Goal: Information Seeking & Learning: Compare options

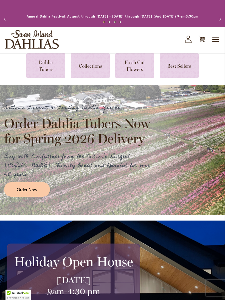
click at [42, 69] on link at bounding box center [45, 65] width 39 height 24
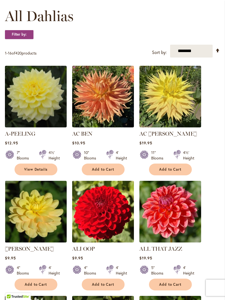
scroll to position [158, 0]
click at [30, 99] on img at bounding box center [36, 97] width 62 height 62
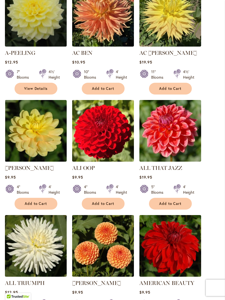
scroll to position [239, 0]
click at [28, 95] on link "View Details" at bounding box center [36, 89] width 43 height 12
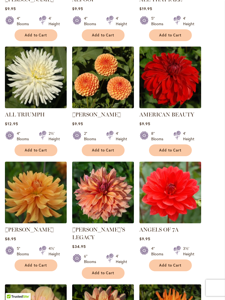
scroll to position [408, 0]
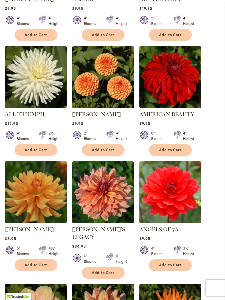
click at [22, 87] on img at bounding box center [36, 77] width 62 height 62
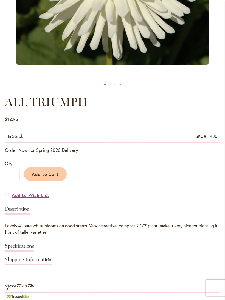
scroll to position [232, 0]
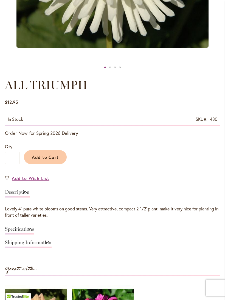
click at [34, 234] on link "Specifications" at bounding box center [19, 231] width 29 height 8
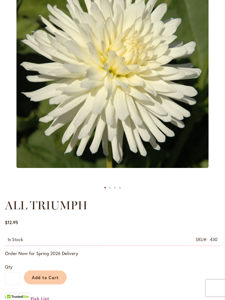
scroll to position [112, 0]
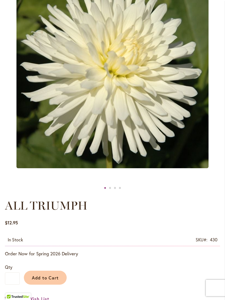
click at [28, 104] on img "ALL TRIUMPH" at bounding box center [112, 72] width 192 height 192
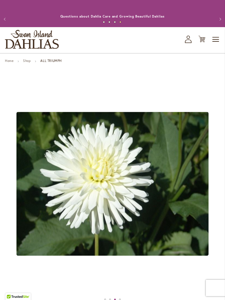
scroll to position [78, 0]
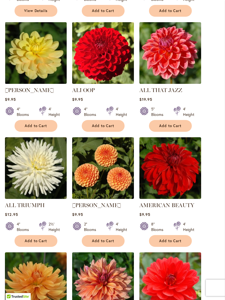
scroll to position [308, 0]
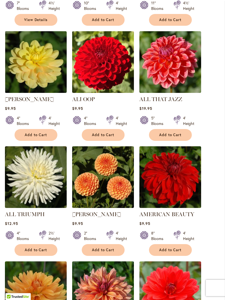
click at [107, 183] on img at bounding box center [103, 177] width 62 height 62
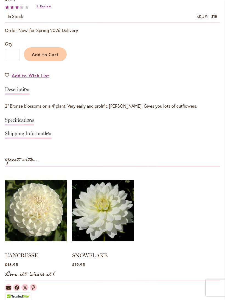
scroll to position [335, 0]
click at [34, 123] on link "Specifications" at bounding box center [19, 122] width 29 height 8
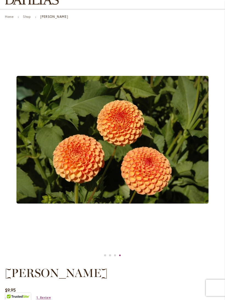
scroll to position [39, 0]
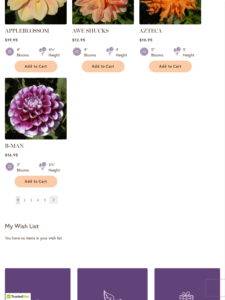
scroll to position [732, 0]
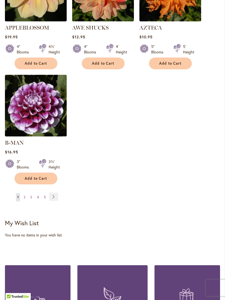
click at [55, 197] on link "Page Next" at bounding box center [53, 197] width 9 height 8
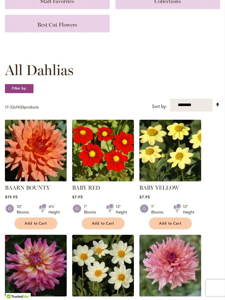
scroll to position [104, 0]
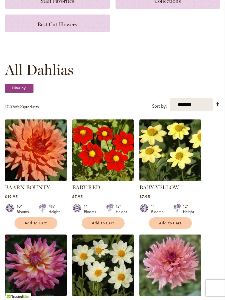
click at [32, 154] on img at bounding box center [36, 150] width 62 height 62
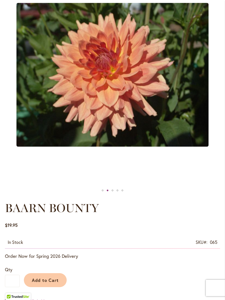
scroll to position [61, 0]
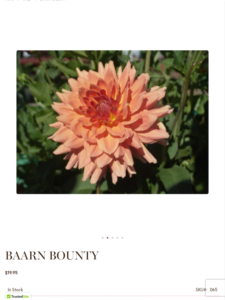
click at [48, 145] on img "Baarn Bounty" at bounding box center [112, 122] width 192 height 144
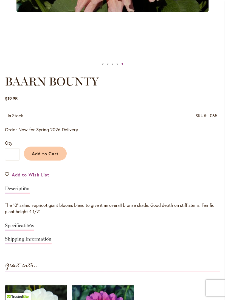
scroll to position [236, 0]
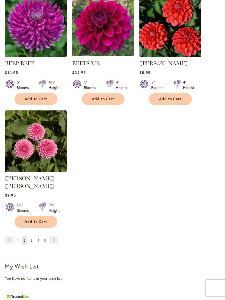
scroll to position [691, 0]
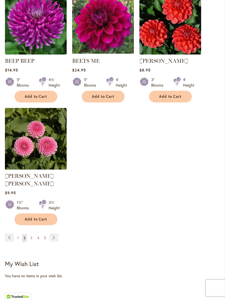
click at [53, 237] on link "Page Next" at bounding box center [53, 238] width 9 height 8
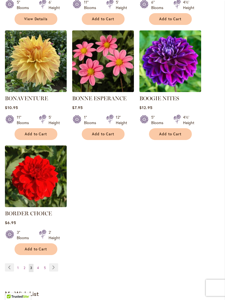
scroll to position [654, 0]
click at [55, 271] on link "Page Next" at bounding box center [53, 267] width 9 height 8
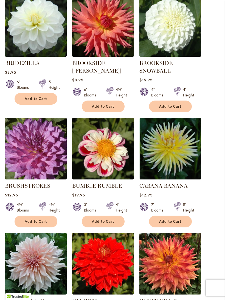
scroll to position [344, 0]
click at [179, 162] on img at bounding box center [170, 149] width 62 height 62
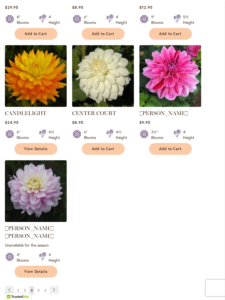
scroll to position [652, 0]
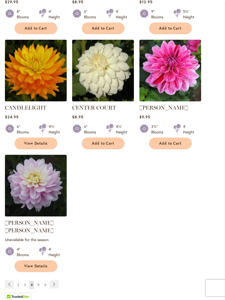
click at [56, 282] on link "Page Next" at bounding box center [54, 284] width 9 height 8
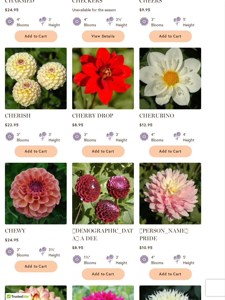
scroll to position [275, 0]
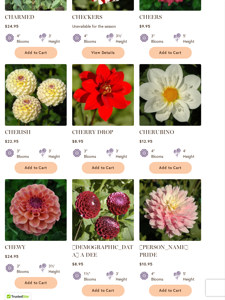
click at [177, 105] on img at bounding box center [170, 95] width 62 height 62
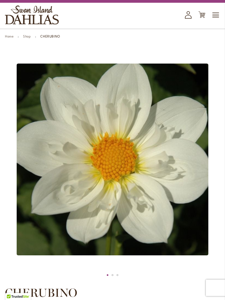
scroll to position [28, 0]
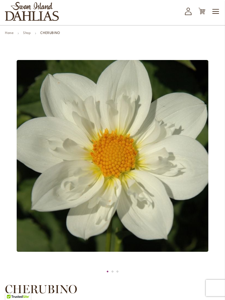
click at [40, 152] on img "CHERUBINO" at bounding box center [113, 156] width 192 height 192
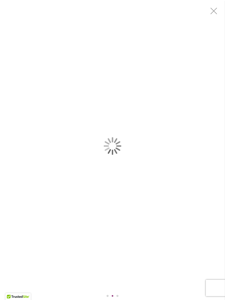
scroll to position [0, 0]
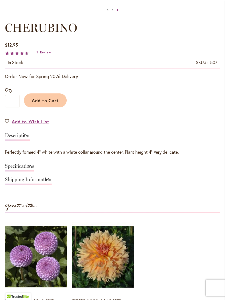
scroll to position [289, 0]
click at [34, 170] on link "Specifications" at bounding box center [19, 168] width 29 height 8
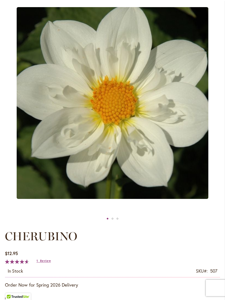
scroll to position [81, 0]
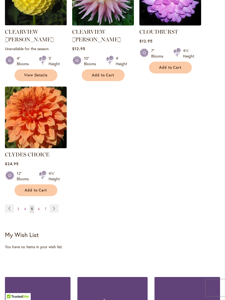
scroll to position [730, 0]
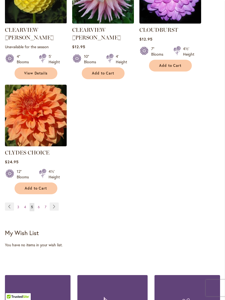
click at [54, 203] on link "Page Next" at bounding box center [54, 207] width 9 height 8
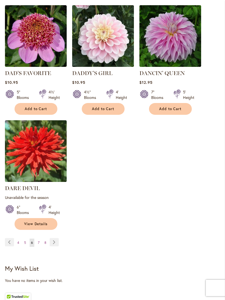
scroll to position [700, 0]
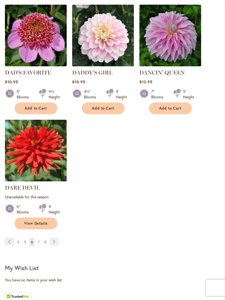
click at [55, 241] on link "Page Next" at bounding box center [54, 242] width 9 height 8
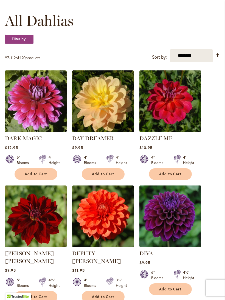
scroll to position [153, 0]
click at [99, 116] on img at bounding box center [103, 101] width 62 height 62
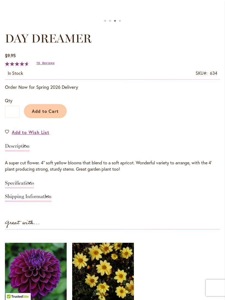
scroll to position [279, 0]
click at [34, 188] on link "Specifications" at bounding box center [19, 184] width 29 height 8
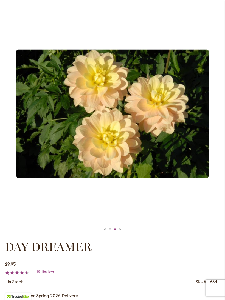
scroll to position [65, 0]
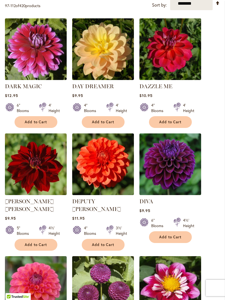
scroll to position [213, 0]
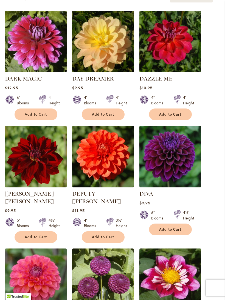
click at [178, 167] on img at bounding box center [170, 157] width 62 height 62
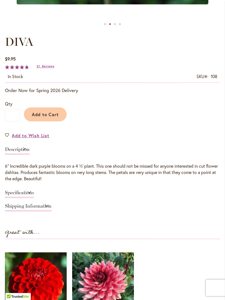
scroll to position [275, 0]
click at [34, 196] on link "Specifications" at bounding box center [19, 194] width 29 height 8
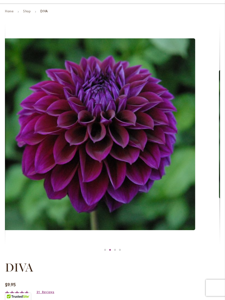
scroll to position [50, 0]
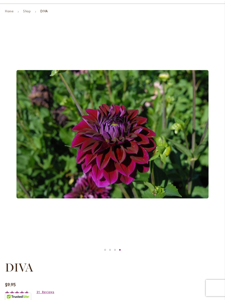
click at [38, 129] on img "Diva" at bounding box center [112, 134] width 192 height 129
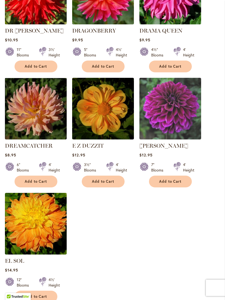
scroll to position [614, 0]
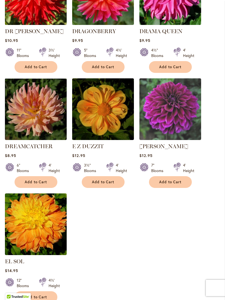
click at [29, 115] on img at bounding box center [36, 109] width 62 height 62
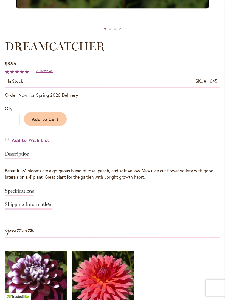
scroll to position [271, 0]
click at [34, 195] on link "Specifications" at bounding box center [19, 193] width 29 height 8
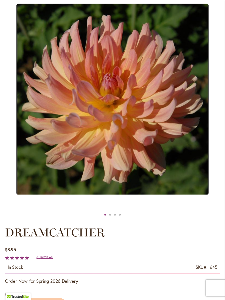
scroll to position [81, 0]
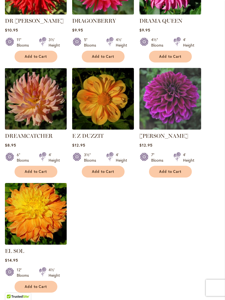
scroll to position [623, 0]
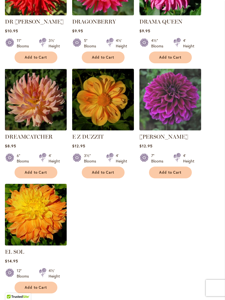
click at [105, 111] on img at bounding box center [103, 100] width 62 height 62
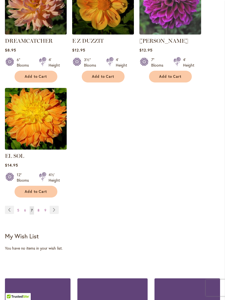
scroll to position [723, 0]
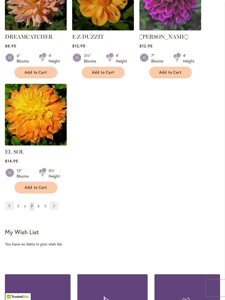
click at [55, 206] on link "Page Next" at bounding box center [54, 206] width 9 height 8
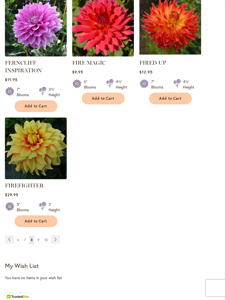
scroll to position [709, 0]
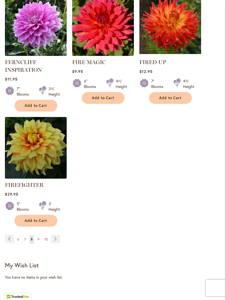
click at [56, 243] on link "Page Next" at bounding box center [55, 239] width 9 height 8
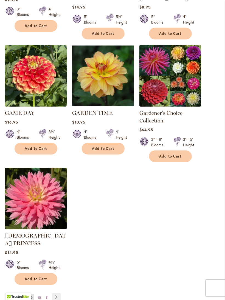
scroll to position [663, 0]
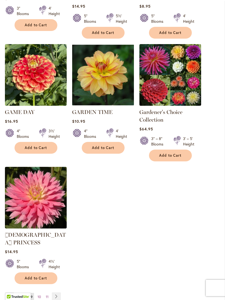
click at [58, 292] on link "Page Next" at bounding box center [56, 296] width 9 height 8
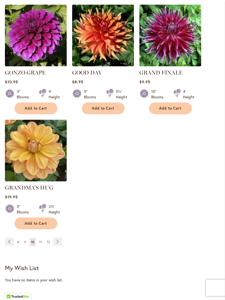
scroll to position [687, 0]
click at [60, 241] on link "Page Next" at bounding box center [57, 242] width 9 height 8
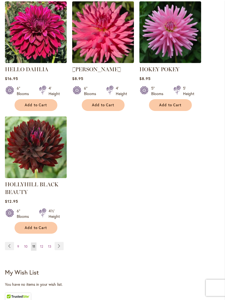
scroll to position [707, 0]
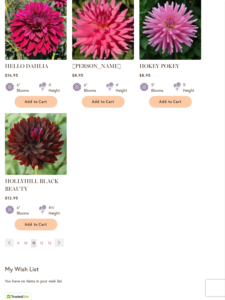
click at [62, 247] on link "Page Next" at bounding box center [59, 243] width 9 height 8
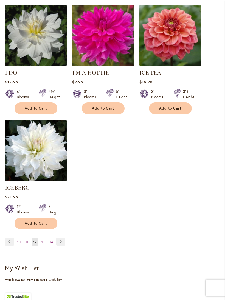
scroll to position [687, 0]
click at [60, 240] on link "Page Next" at bounding box center [60, 242] width 9 height 8
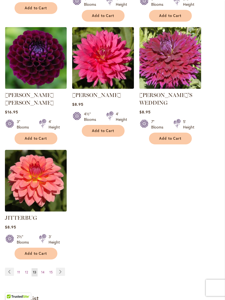
scroll to position [670, 0]
click at [62, 268] on link "Page Next" at bounding box center [60, 272] width 9 height 8
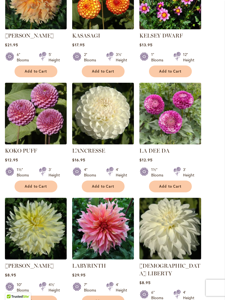
scroll to position [486, 0]
click at [108, 120] on img at bounding box center [103, 114] width 62 height 62
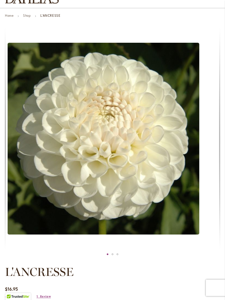
scroll to position [45, 0]
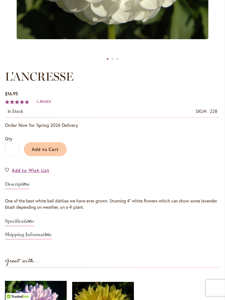
scroll to position [241, 0]
click at [34, 225] on link "Specifications" at bounding box center [19, 223] width 29 height 8
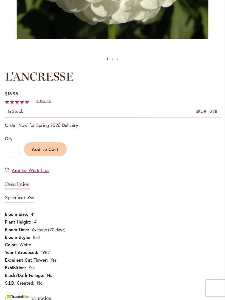
click at [204, 234] on td "Average (90 days)" at bounding box center [112, 231] width 215 height 8
click at [207, 158] on div "Add to Cart" at bounding box center [120, 147] width 200 height 25
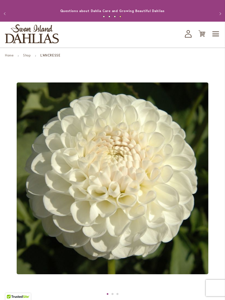
scroll to position [0, 0]
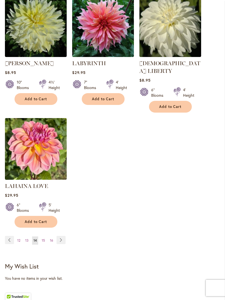
scroll to position [690, 0]
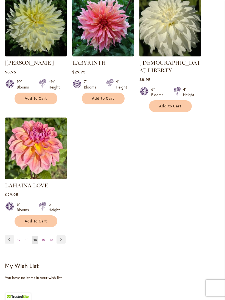
click at [42, 155] on img at bounding box center [36, 149] width 62 height 62
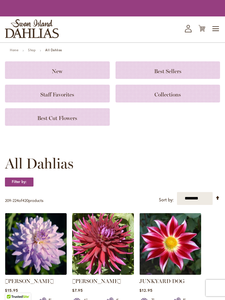
scroll to position [700, 0]
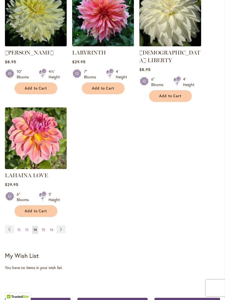
click at [62, 225] on link "Page Next" at bounding box center [60, 229] width 9 height 8
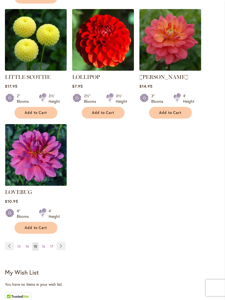
scroll to position [694, 0]
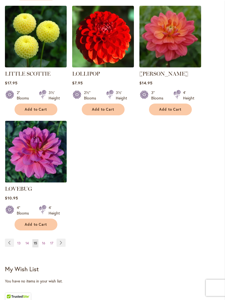
click at [59, 239] on link "Page Next" at bounding box center [60, 243] width 9 height 8
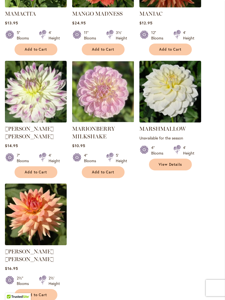
scroll to position [636, 0]
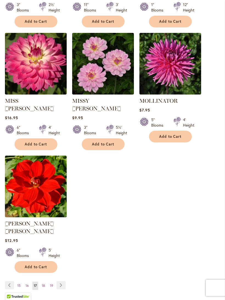
scroll to position [651, 0]
click at [60, 281] on link "Page Next" at bounding box center [60, 285] width 9 height 8
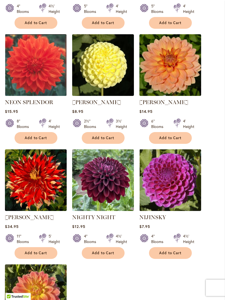
scroll to position [535, 0]
click at [107, 79] on img at bounding box center [103, 65] width 62 height 62
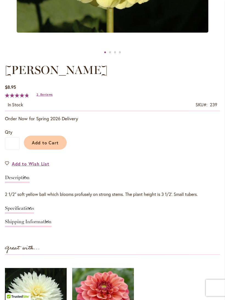
scroll to position [254, 0]
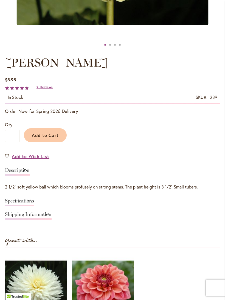
click at [34, 207] on link "Specifications" at bounding box center [19, 203] width 29 height 8
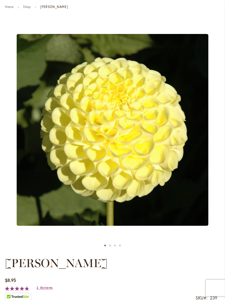
scroll to position [0, 0]
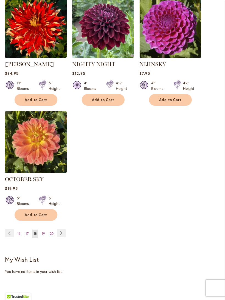
scroll to position [689, 0]
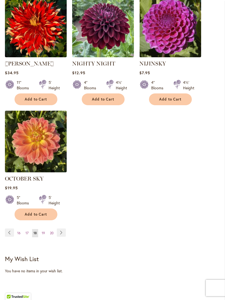
click at [61, 237] on link "Page Next" at bounding box center [61, 233] width 9 height 8
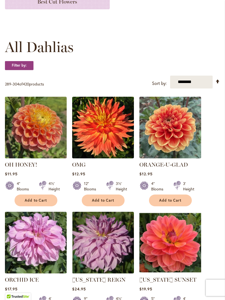
scroll to position [127, 0]
click at [38, 139] on img at bounding box center [36, 128] width 62 height 62
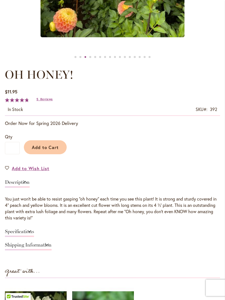
scroll to position [243, 0]
click at [34, 234] on link "Specifications" at bounding box center [19, 233] width 29 height 8
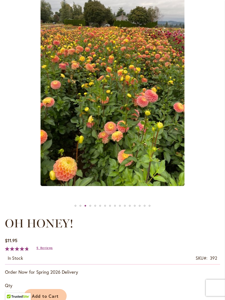
scroll to position [94, 0]
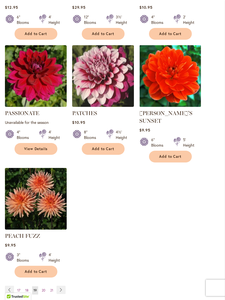
scroll to position [648, 0]
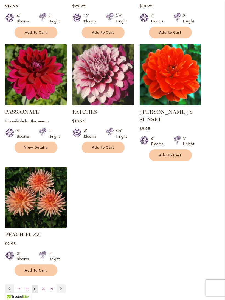
click at [63, 286] on link "Page Next" at bounding box center [60, 288] width 9 height 8
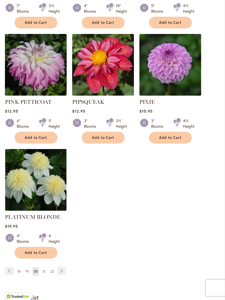
scroll to position [673, 0]
click at [63, 267] on link "Page Next" at bounding box center [61, 271] width 9 height 8
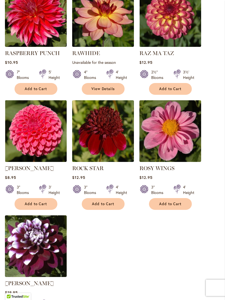
scroll to position [592, 0]
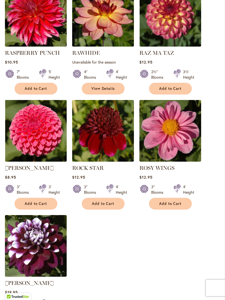
click at [42, 138] on img at bounding box center [36, 131] width 62 height 62
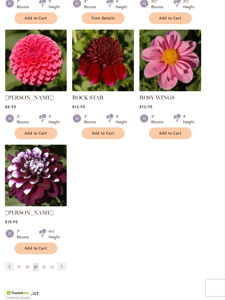
scroll to position [663, 0]
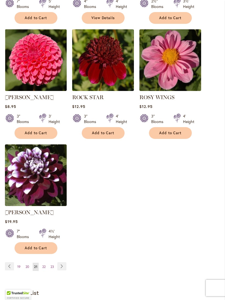
click at [62, 271] on link "Page Next" at bounding box center [61, 266] width 9 height 8
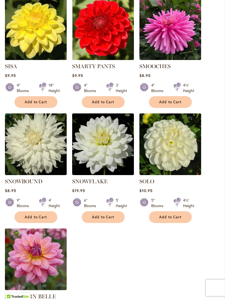
scroll to position [579, 0]
click at [39, 147] on img at bounding box center [36, 144] width 62 height 62
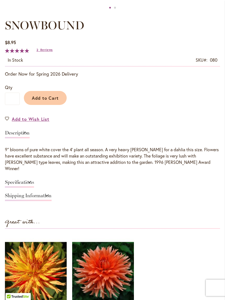
scroll to position [292, 0]
click at [34, 181] on link "Specifications" at bounding box center [19, 184] width 29 height 8
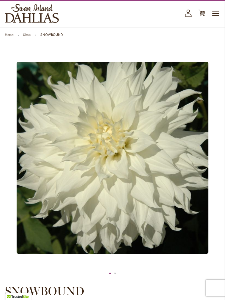
scroll to position [25, 0]
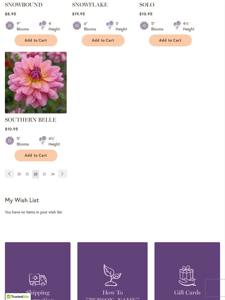
scroll to position [755, 0]
click at [65, 172] on link "Page Next" at bounding box center [62, 174] width 9 height 8
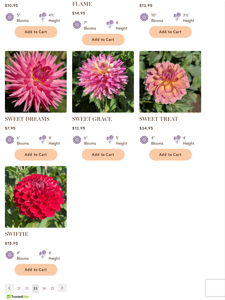
scroll to position [646, 0]
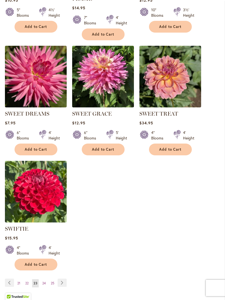
click at [64, 287] on link "Page Next" at bounding box center [62, 283] width 9 height 8
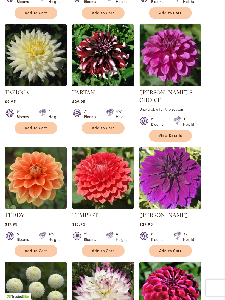
scroll to position [315, 0]
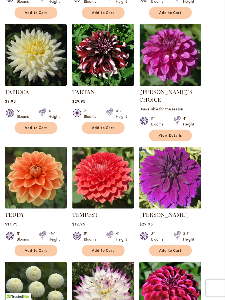
click at [44, 59] on img at bounding box center [36, 55] width 62 height 62
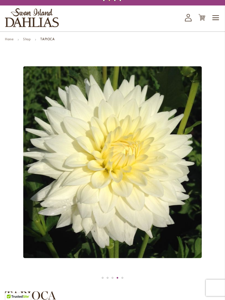
scroll to position [21, 0]
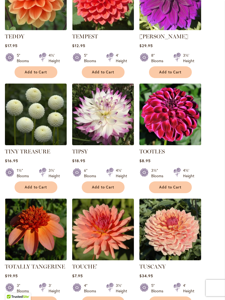
scroll to position [502, 0]
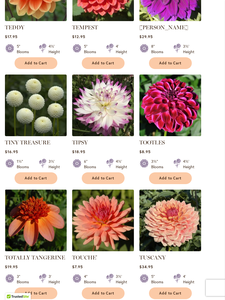
click at [48, 106] on img at bounding box center [36, 106] width 62 height 62
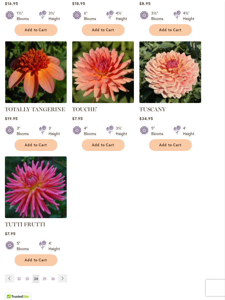
scroll to position [651, 0]
click at [63, 276] on link "Page Next" at bounding box center [62, 278] width 9 height 8
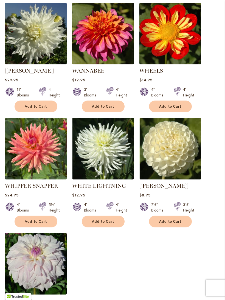
scroll to position [574, 0]
click at [180, 150] on img at bounding box center [170, 149] width 62 height 62
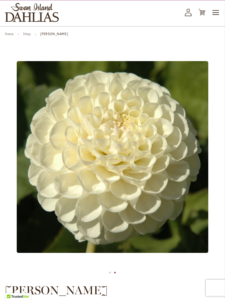
scroll to position [17, 0]
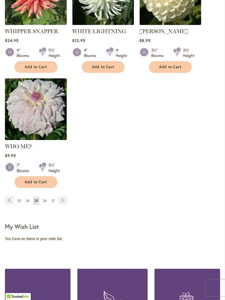
scroll to position [750, 0]
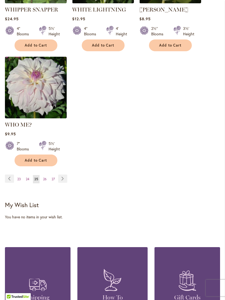
click at [47, 175] on link "Page 26" at bounding box center [45, 179] width 6 height 8
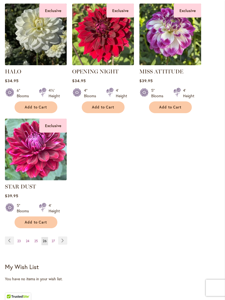
scroll to position [681, 0]
click at [66, 245] on link "Page Next" at bounding box center [62, 241] width 9 height 8
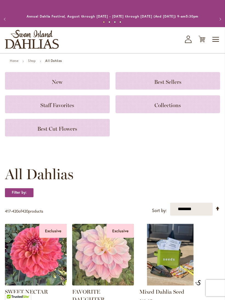
click at [76, 131] on span "Best Cut Flowers" at bounding box center [57, 129] width 40 height 7
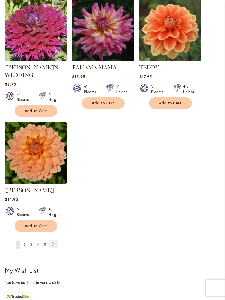
scroll to position [615, 0]
click at [54, 241] on link "Page Next" at bounding box center [53, 244] width 9 height 8
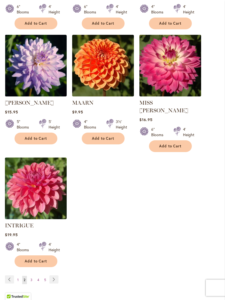
scroll to position [572, 0]
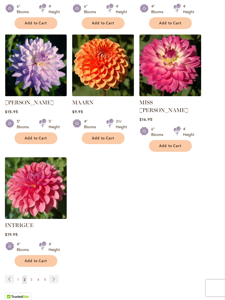
click at [54, 278] on link "Page Next" at bounding box center [53, 279] width 9 height 8
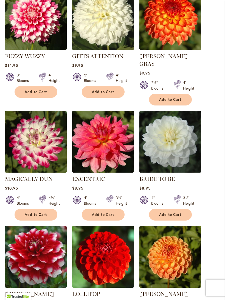
scroll to position [395, 0]
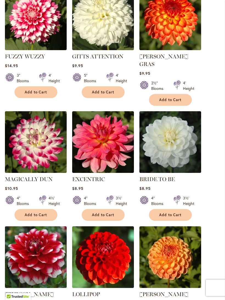
click at [170, 137] on img at bounding box center [170, 143] width 62 height 62
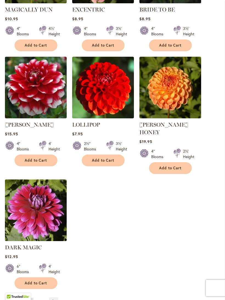
scroll to position [579, 0]
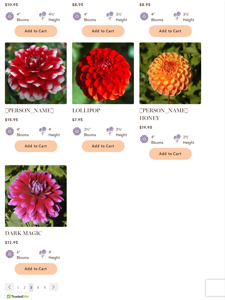
click at [49, 283] on link "Page Next" at bounding box center [53, 287] width 9 height 8
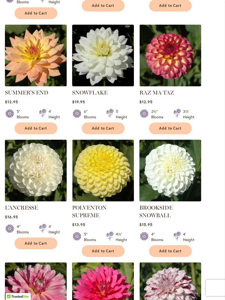
scroll to position [244, 0]
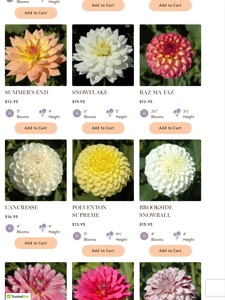
click at [178, 182] on img at bounding box center [170, 171] width 62 height 62
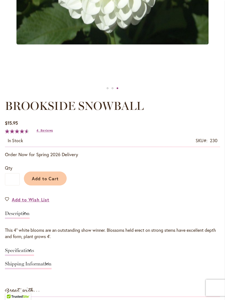
scroll to position [212, 0]
click at [34, 256] on link "Specifications" at bounding box center [19, 252] width 29 height 8
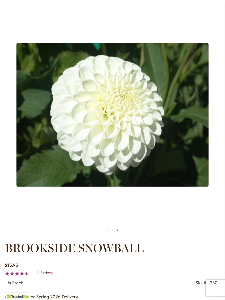
scroll to position [66, 0]
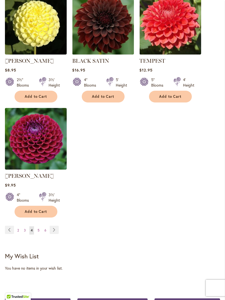
scroll to position [638, 0]
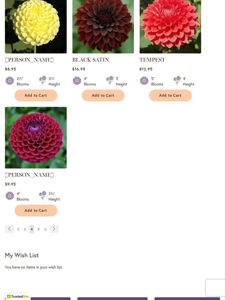
click at [55, 226] on link "Page Next" at bounding box center [54, 229] width 9 height 8
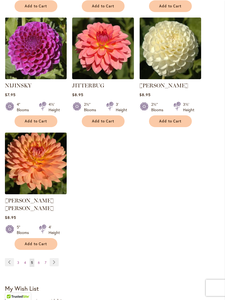
scroll to position [606, 0]
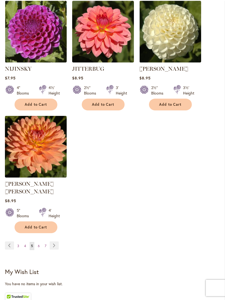
click at [58, 243] on link "Page Next" at bounding box center [54, 245] width 9 height 8
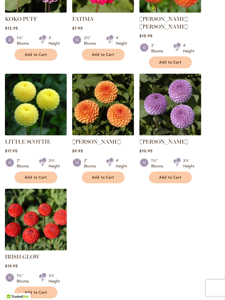
scroll to position [569, 0]
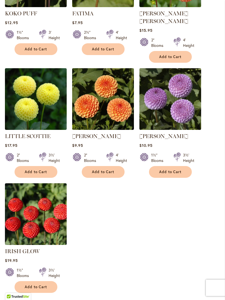
click at [55, 300] on link "Page Next" at bounding box center [54, 305] width 9 height 8
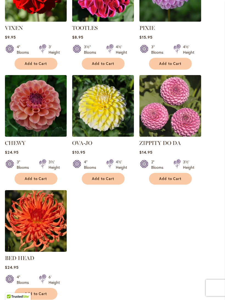
scroll to position [555, 0]
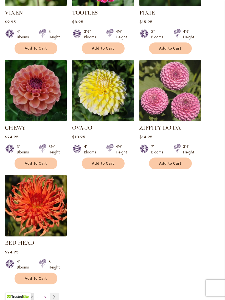
click at [58, 295] on link "Page Next" at bounding box center [54, 297] width 9 height 8
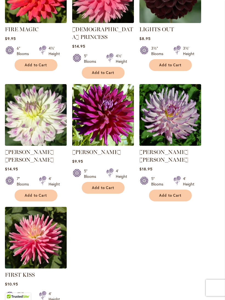
scroll to position [563, 0]
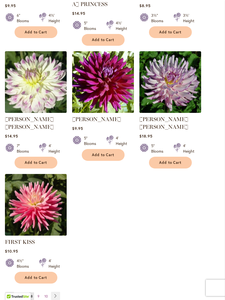
click at [56, 292] on link "Page Next" at bounding box center [55, 296] width 9 height 8
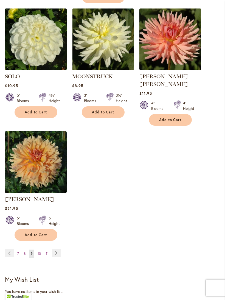
scroll to position [621, 0]
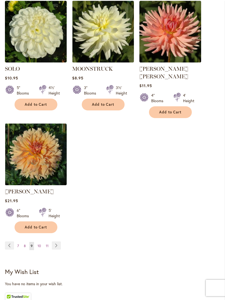
click at [58, 241] on link "Page Next" at bounding box center [56, 245] width 9 height 8
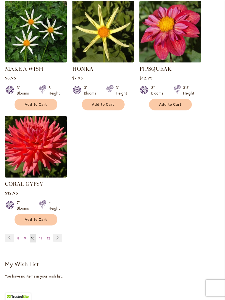
scroll to position [624, 0]
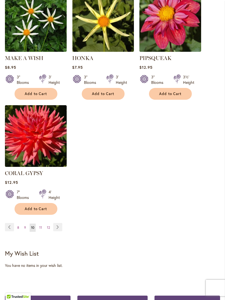
click at [58, 224] on link "Page Next" at bounding box center [57, 227] width 9 height 8
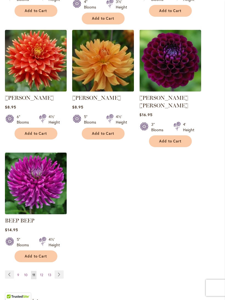
scroll to position [601, 0]
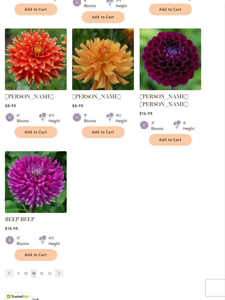
click at [59, 269] on link "Page Next" at bounding box center [59, 273] width 9 height 8
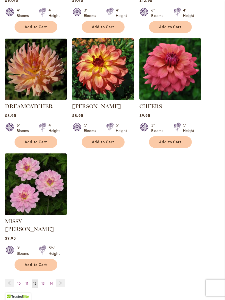
scroll to position [587, 0]
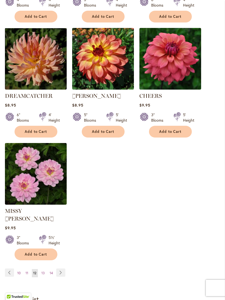
click at [52, 176] on img at bounding box center [36, 174] width 62 height 62
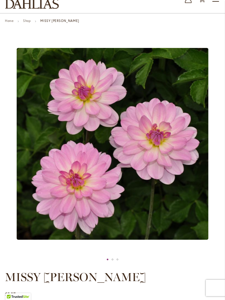
scroll to position [36, 0]
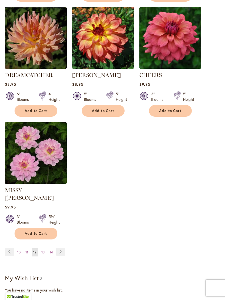
scroll to position [597, 0]
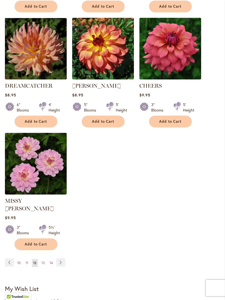
click at [61, 258] on link "Page Next" at bounding box center [60, 262] width 9 height 8
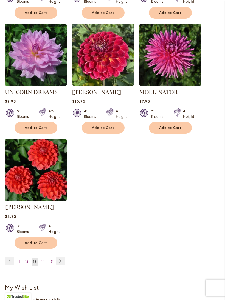
scroll to position [598, 0]
click at [61, 257] on link "Page Next" at bounding box center [60, 261] width 9 height 8
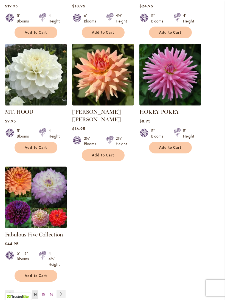
scroll to position [575, 0]
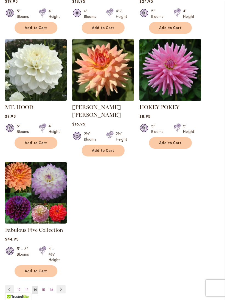
click at [62, 285] on link "Page Next" at bounding box center [60, 289] width 9 height 8
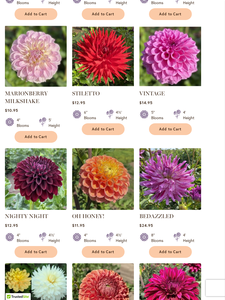
scroll to position [238, 0]
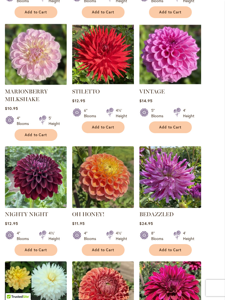
click at [116, 191] on img at bounding box center [103, 177] width 62 height 62
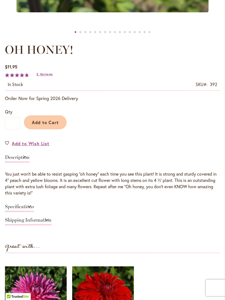
scroll to position [268, 0]
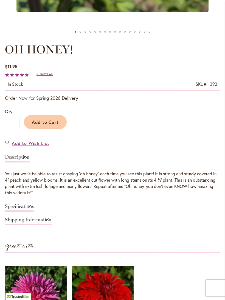
click at [34, 211] on link "Specifications" at bounding box center [19, 208] width 29 height 8
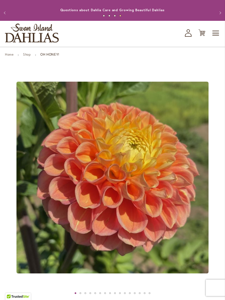
scroll to position [0, 0]
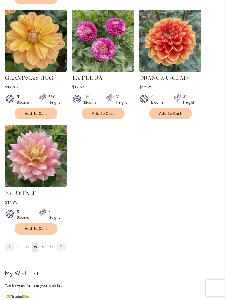
scroll to position [618, 0]
click at [62, 251] on link "Page Next" at bounding box center [60, 247] width 9 height 8
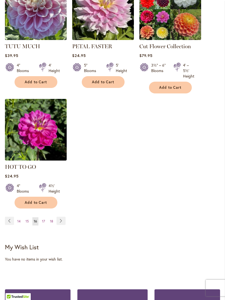
scroll to position [657, 0]
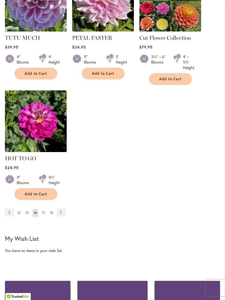
click at [63, 217] on link "Page Next" at bounding box center [60, 213] width 9 height 8
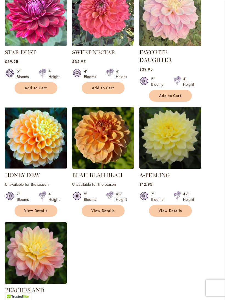
scroll to position [507, 0]
click at [177, 147] on img at bounding box center [170, 138] width 62 height 62
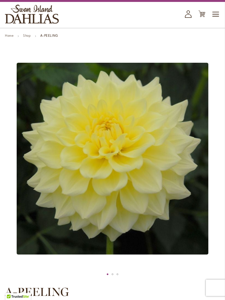
scroll to position [15, 0]
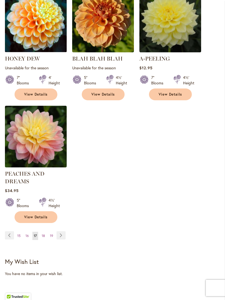
scroll to position [642, 0]
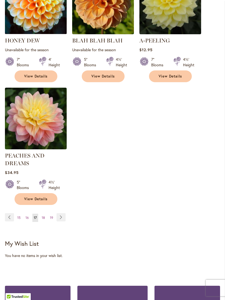
click at [63, 215] on link "Page Next" at bounding box center [60, 217] width 9 height 8
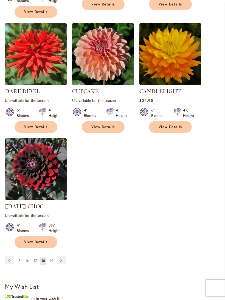
scroll to position [625, 0]
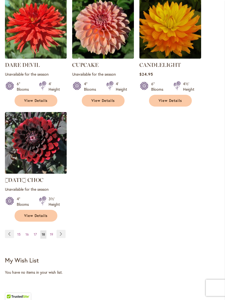
click at [62, 230] on link "Page Next" at bounding box center [60, 234] width 9 height 8
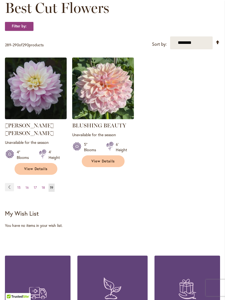
scroll to position [110, 0]
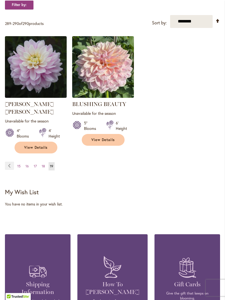
click at [5, 162] on link "Page Previous" at bounding box center [9, 166] width 9 height 8
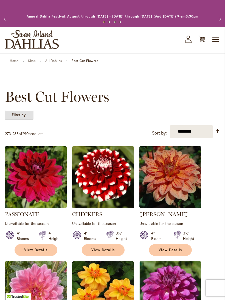
click at [18, 120] on strong "Filter by:" at bounding box center [19, 114] width 29 height 9
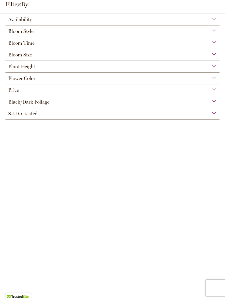
click at [18, 2] on strong "Filter by:" at bounding box center [13, 4] width 27 height 9
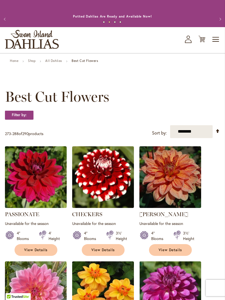
click at [13, 63] on link "Home" at bounding box center [14, 61] width 8 height 4
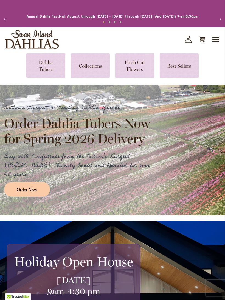
click at [41, 70] on link at bounding box center [45, 65] width 39 height 24
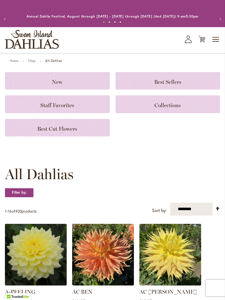
click at [56, 132] on span "Best Cut Flowers" at bounding box center [57, 129] width 40 height 7
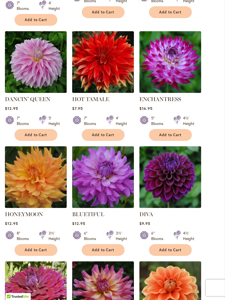
scroll to position [353, 0]
click at [186, 38] on img at bounding box center [170, 62] width 62 height 62
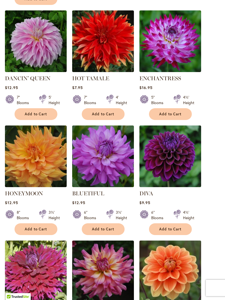
scroll to position [363, 0]
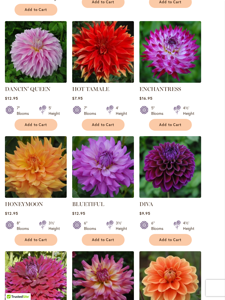
click at [216, 211] on ol "[PERSON_NAME] Rating: 53% 1 Review $34.95 8" Blooms 5' Height Add to Cart" at bounding box center [112, 133] width 215 height 701
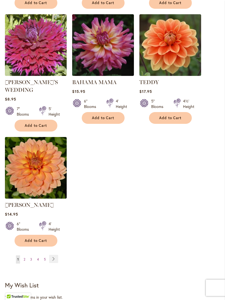
scroll to position [601, 0]
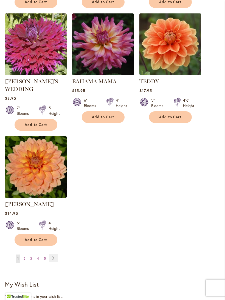
click at [56, 257] on link "Page Next" at bounding box center [53, 258] width 9 height 8
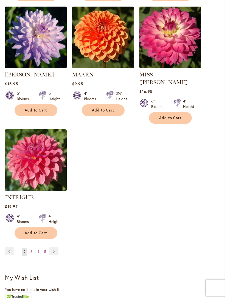
scroll to position [603, 0]
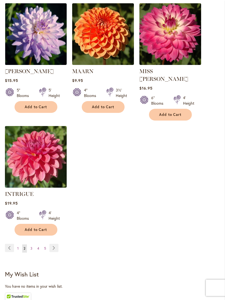
click at [54, 245] on link "Page Next" at bounding box center [53, 248] width 9 height 8
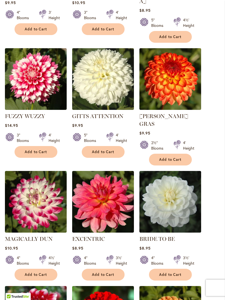
scroll to position [336, 0]
click at [104, 88] on img at bounding box center [103, 79] width 62 height 62
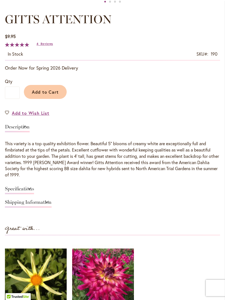
scroll to position [298, 0]
click at [34, 191] on link "Specifications" at bounding box center [19, 191] width 29 height 8
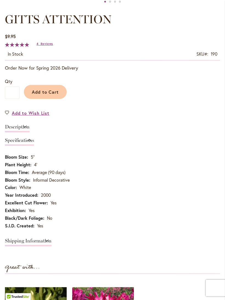
click at [34, 146] on link "Specifications" at bounding box center [19, 142] width 29 height 8
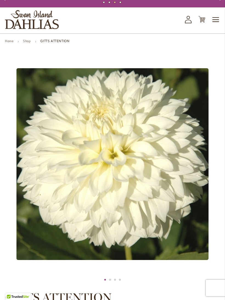
scroll to position [0, 0]
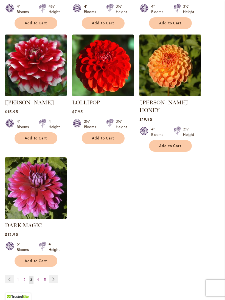
scroll to position [588, 0]
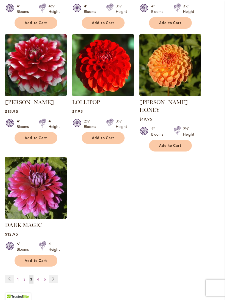
click at [57, 275] on link "Page Next" at bounding box center [53, 279] width 9 height 8
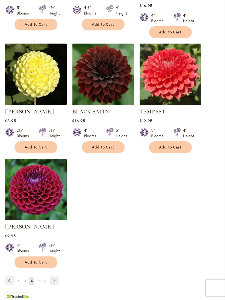
scroll to position [618, 0]
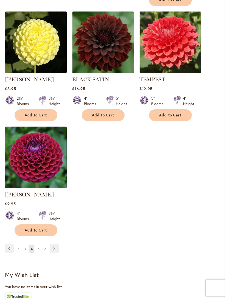
click at [56, 247] on link "Page Next" at bounding box center [54, 249] width 9 height 8
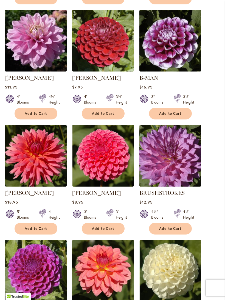
scroll to position [367, 0]
click at [110, 170] on img at bounding box center [103, 156] width 62 height 62
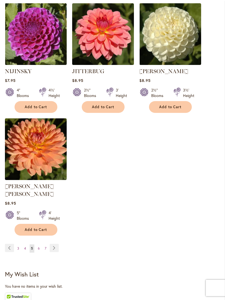
scroll to position [604, 0]
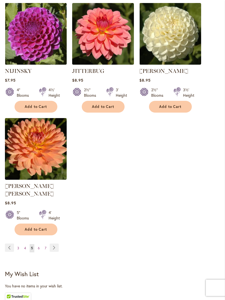
click at [55, 246] on link "Page Next" at bounding box center [54, 248] width 9 height 8
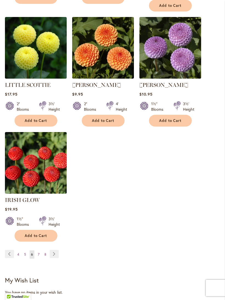
scroll to position [628, 0]
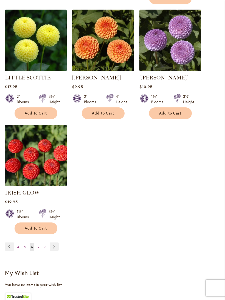
click at [54, 243] on link "Page Next" at bounding box center [54, 247] width 9 height 8
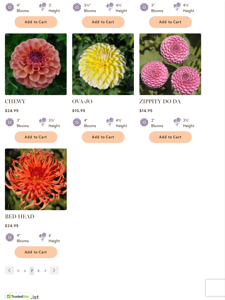
scroll to position [581, 0]
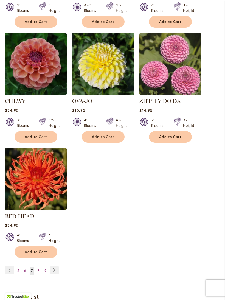
click at [56, 268] on link "Page Next" at bounding box center [54, 270] width 9 height 8
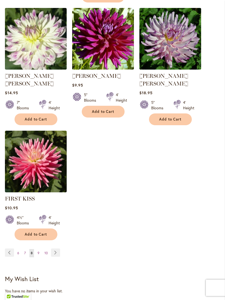
scroll to position [607, 0]
click at [58, 249] on link "Page Next" at bounding box center [55, 253] width 9 height 8
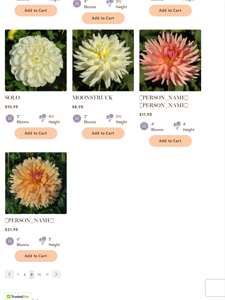
scroll to position [605, 0]
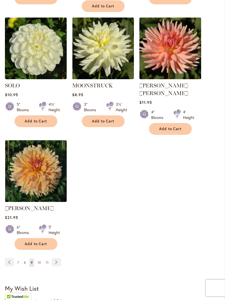
click at [58, 258] on link "Page Next" at bounding box center [56, 262] width 9 height 8
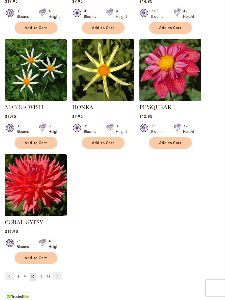
scroll to position [576, 0]
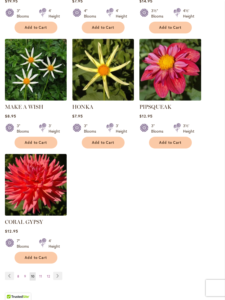
click at [60, 275] on link "Page Next" at bounding box center [57, 276] width 9 height 8
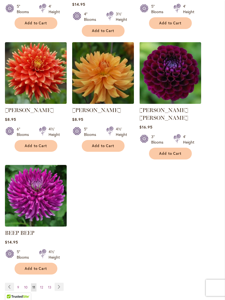
scroll to position [588, 0]
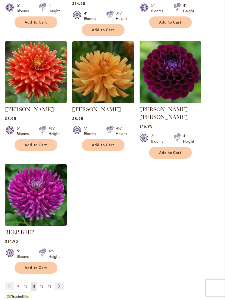
click at [61, 282] on link "Page Next" at bounding box center [59, 286] width 9 height 8
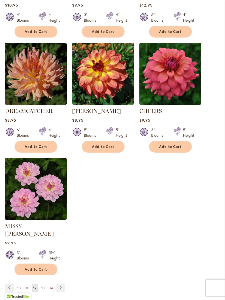
scroll to position [572, 0]
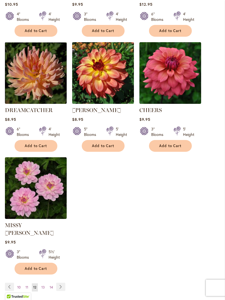
click at [62, 283] on link "Page Next" at bounding box center [60, 287] width 9 height 8
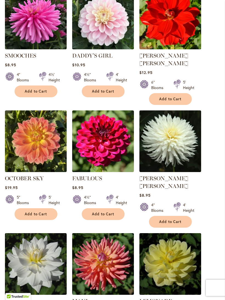
scroll to position [274, 0]
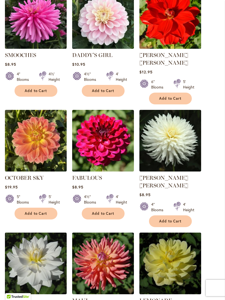
click at [181, 148] on img at bounding box center [170, 141] width 62 height 62
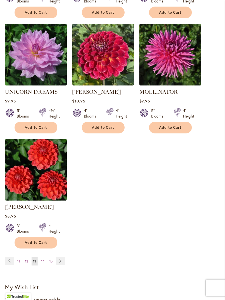
scroll to position [598, 0]
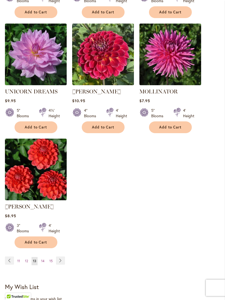
click at [62, 257] on link "Page Next" at bounding box center [60, 261] width 9 height 8
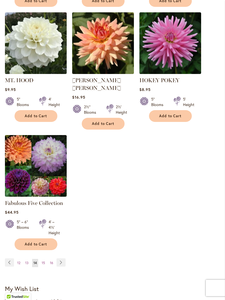
scroll to position [620, 0]
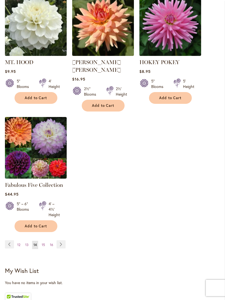
click at [62, 240] on link "Page Next" at bounding box center [60, 244] width 9 height 8
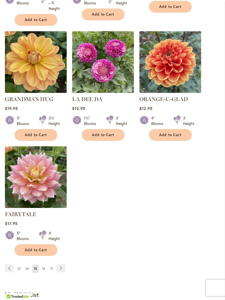
scroll to position [596, 0]
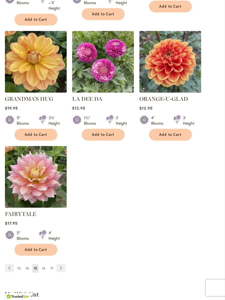
click at [63, 272] on link "Page Next" at bounding box center [60, 268] width 9 height 8
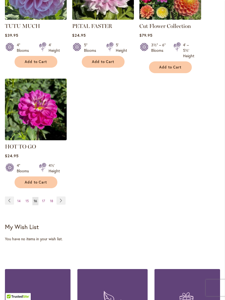
scroll to position [676, 0]
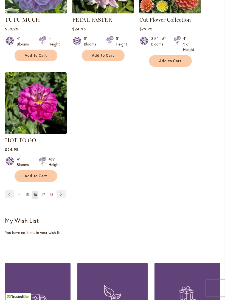
click at [61, 198] on link "Page Next" at bounding box center [60, 194] width 9 height 8
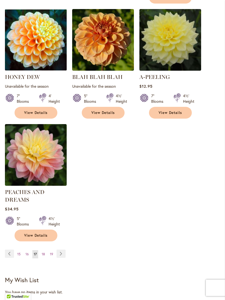
scroll to position [605, 0]
click at [61, 250] on link "Page Next" at bounding box center [60, 254] width 9 height 8
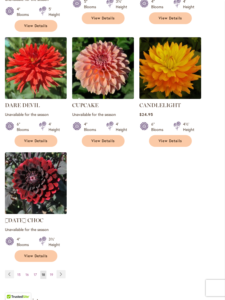
scroll to position [585, 0]
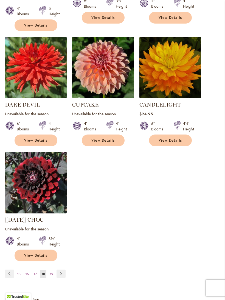
click at [63, 270] on link "Page Next" at bounding box center [60, 274] width 9 height 8
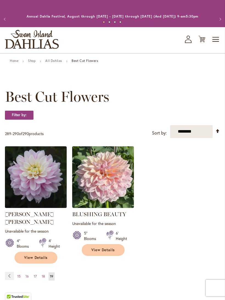
click at [14, 63] on link "Home" at bounding box center [14, 61] width 8 height 4
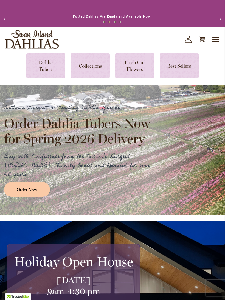
click at [41, 65] on link at bounding box center [45, 65] width 39 height 24
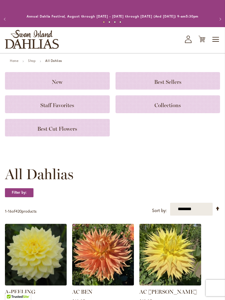
click at [219, 43] on span "Toggle Nav" at bounding box center [216, 39] width 8 height 11
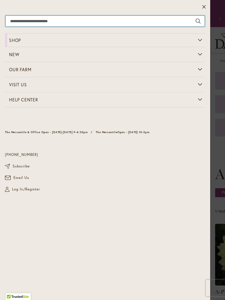
click at [15, 22] on input "Search" at bounding box center [104, 21] width 199 height 11
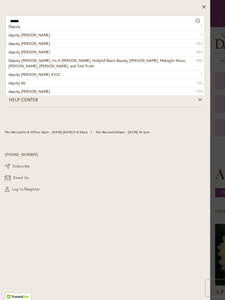
click at [16, 36] on span "deputy bob" at bounding box center [28, 34] width 41 height 5
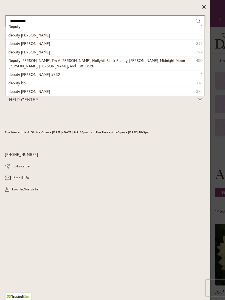
type input "**********"
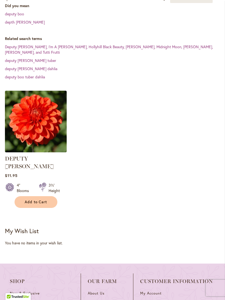
scroll to position [151, 0]
click at [38, 113] on img at bounding box center [36, 122] width 62 height 62
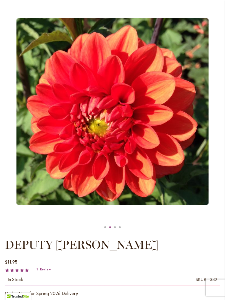
scroll to position [72, 0]
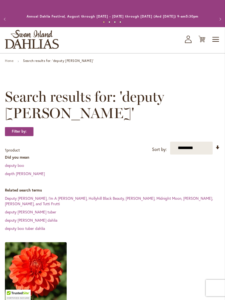
click at [219, 40] on span "Toggle Nav" at bounding box center [216, 39] width 8 height 11
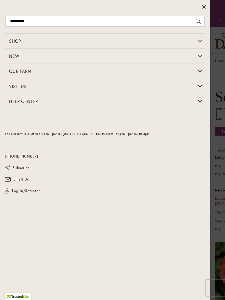
click at [205, 6] on icon at bounding box center [203, 6] width 3 height 3
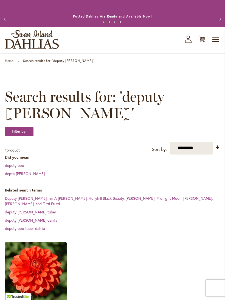
click at [219, 42] on span "Toggle Nav" at bounding box center [216, 39] width 8 height 11
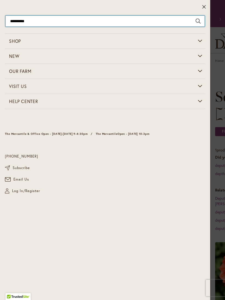
click at [38, 22] on input "**********" at bounding box center [104, 21] width 199 height 11
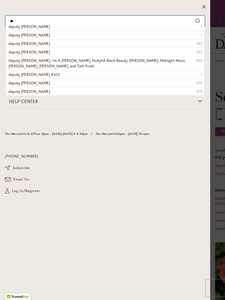
type input "*"
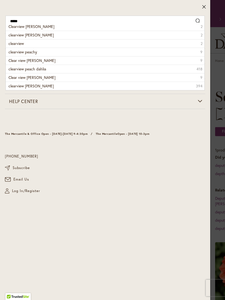
click at [13, 29] on span "Clearview Jonas" at bounding box center [31, 26] width 46 height 5
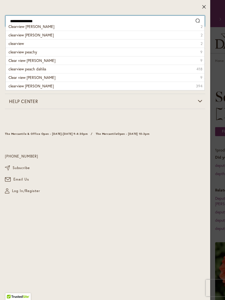
type input "**********"
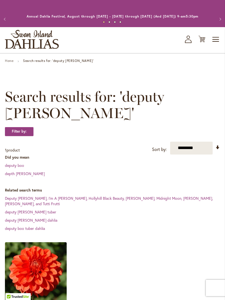
click at [214, 43] on span "Toggle Nav" at bounding box center [216, 39] width 8 height 11
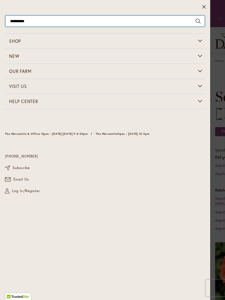
click at [76, 19] on input "**********" at bounding box center [104, 21] width 199 height 11
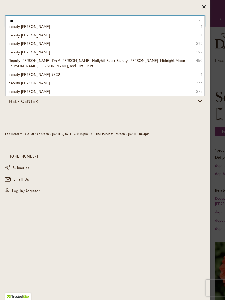
type input "*"
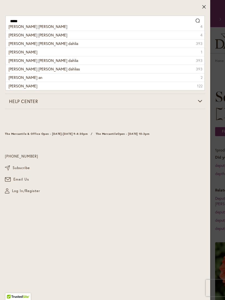
click at [9, 26] on span "betty anne" at bounding box center [37, 26] width 59 height 5
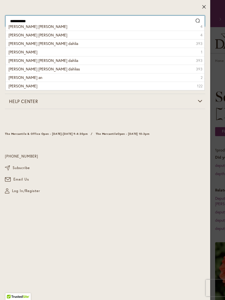
type input "**********"
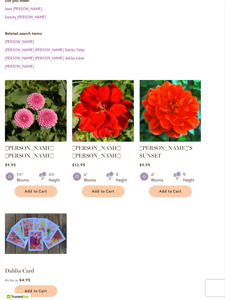
scroll to position [177, 0]
